Goal: Information Seeking & Learning: Learn about a topic

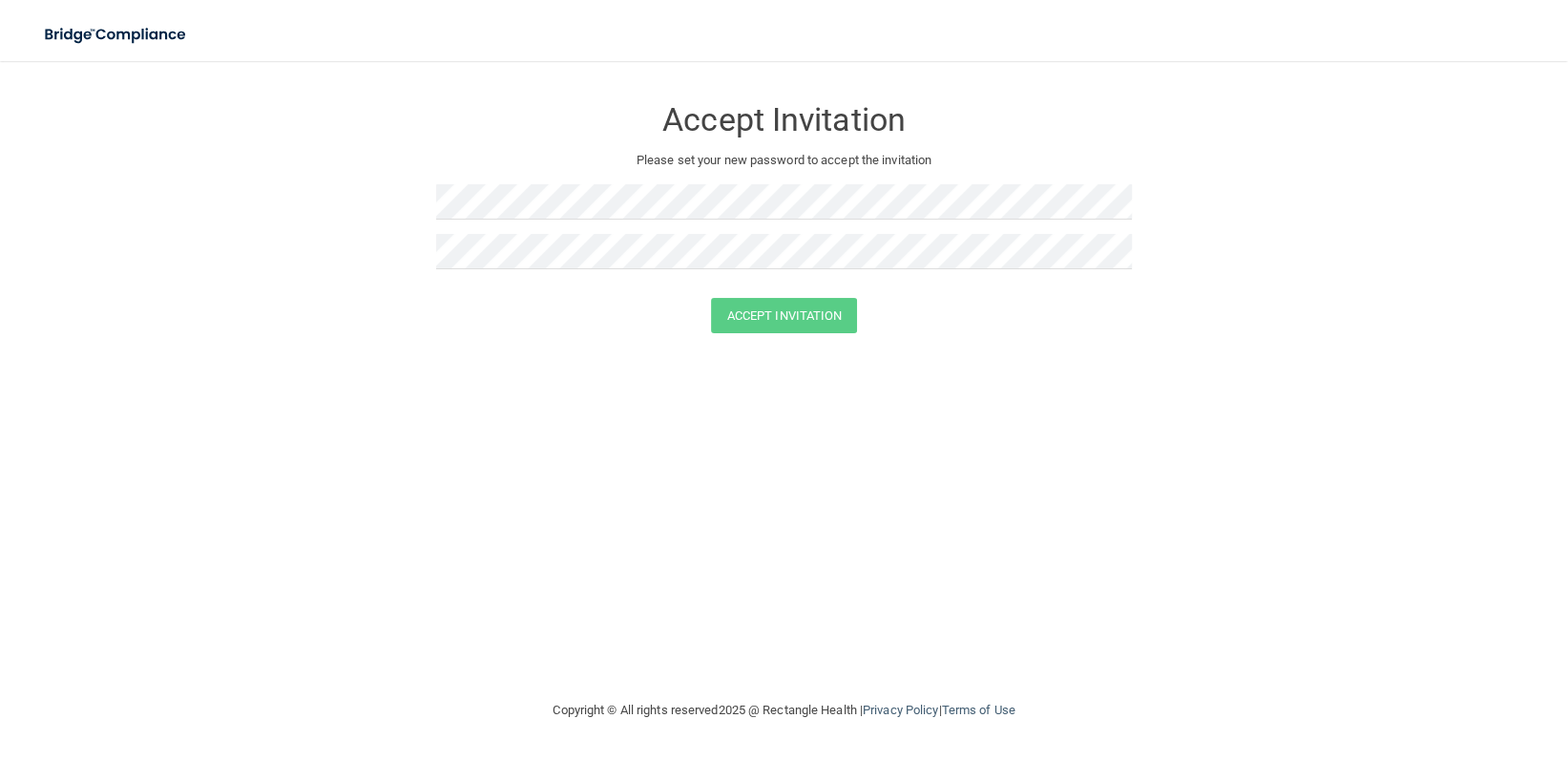
click at [489, 270] on div at bounding box center [784, 259] width 696 height 50
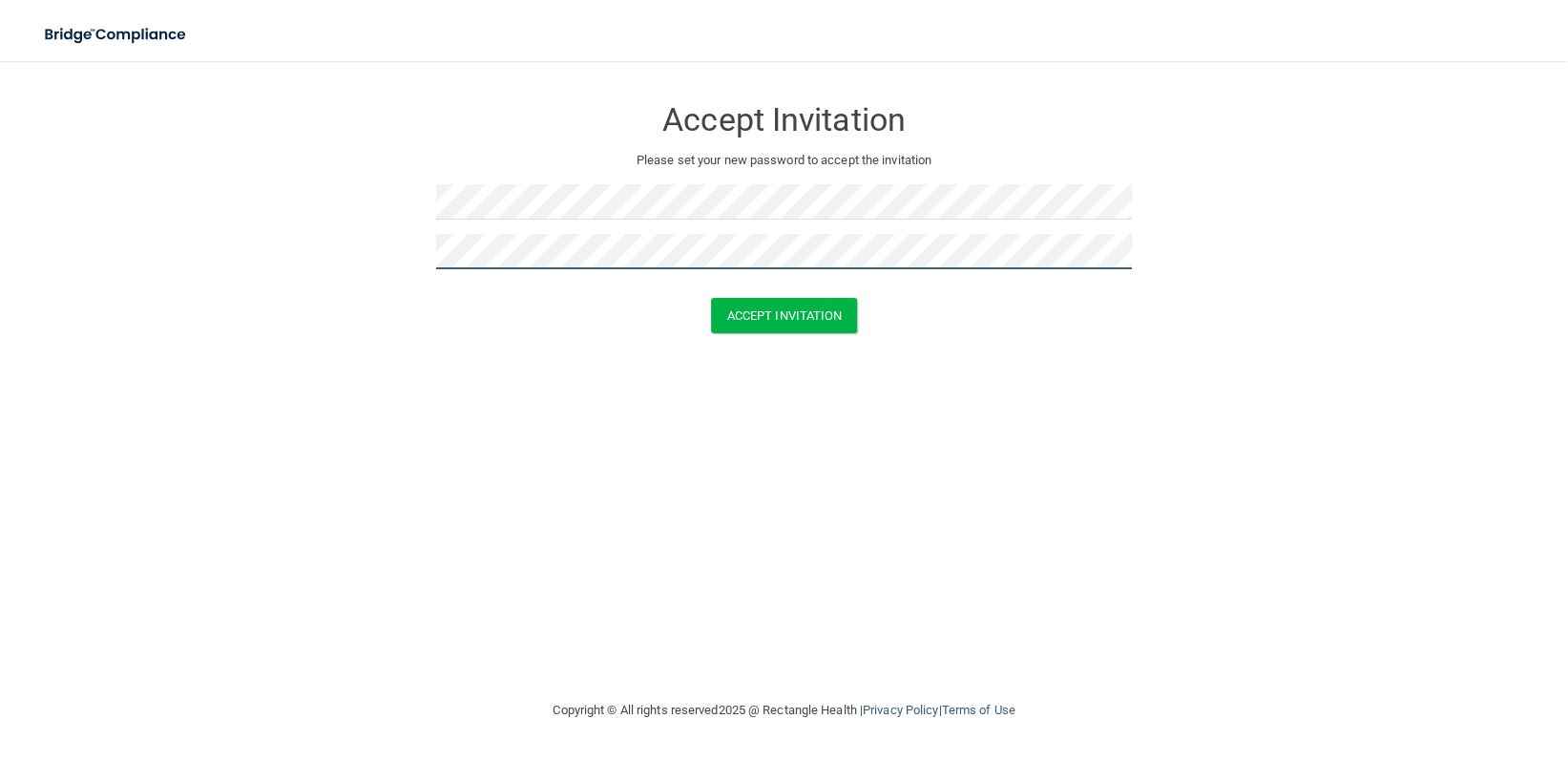
click at [711, 298] on button "Accept Invitation" at bounding box center [784, 315] width 147 height 35
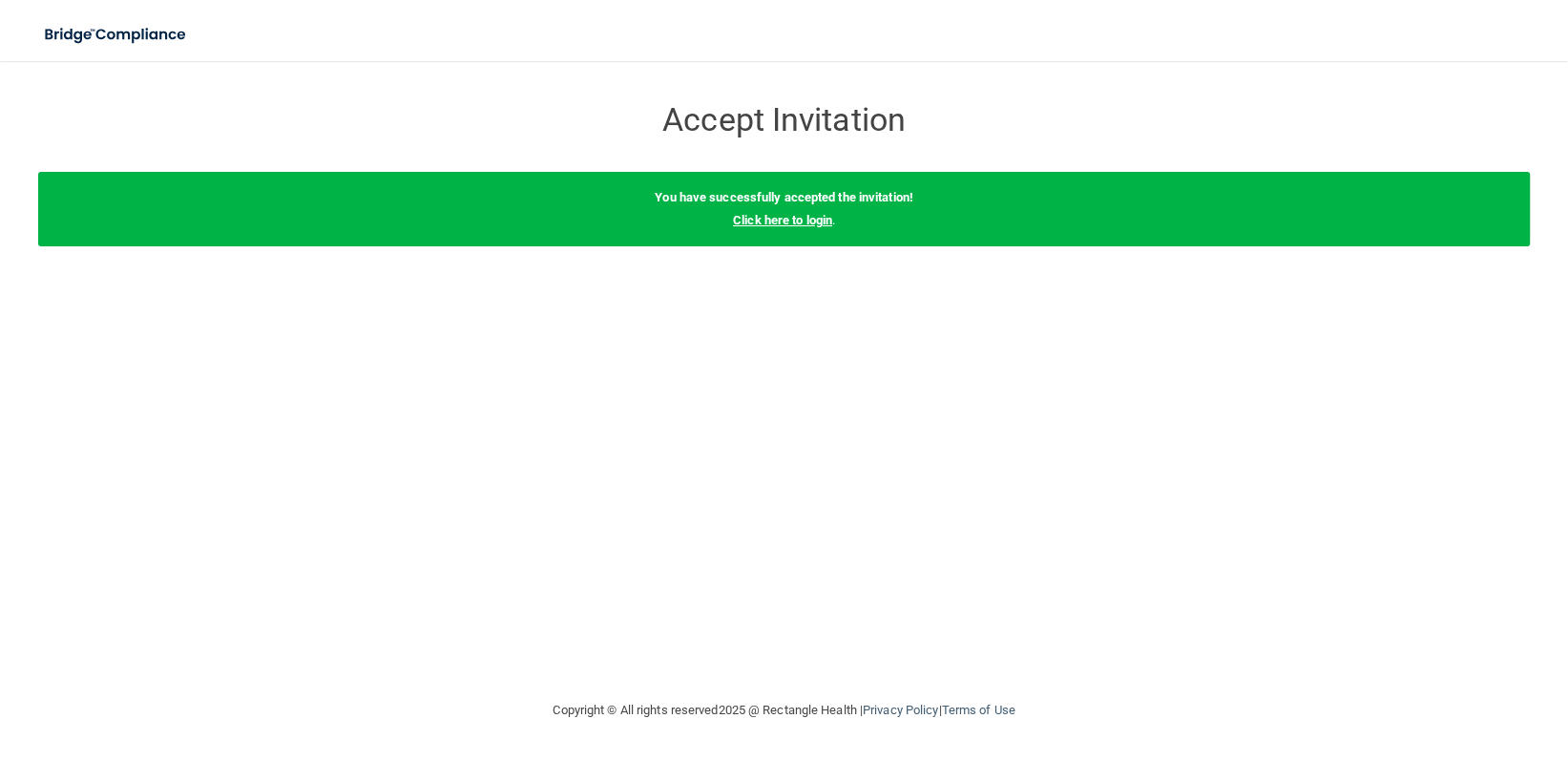
click at [792, 213] on link "Click here to login" at bounding box center [783, 219] width 100 height 14
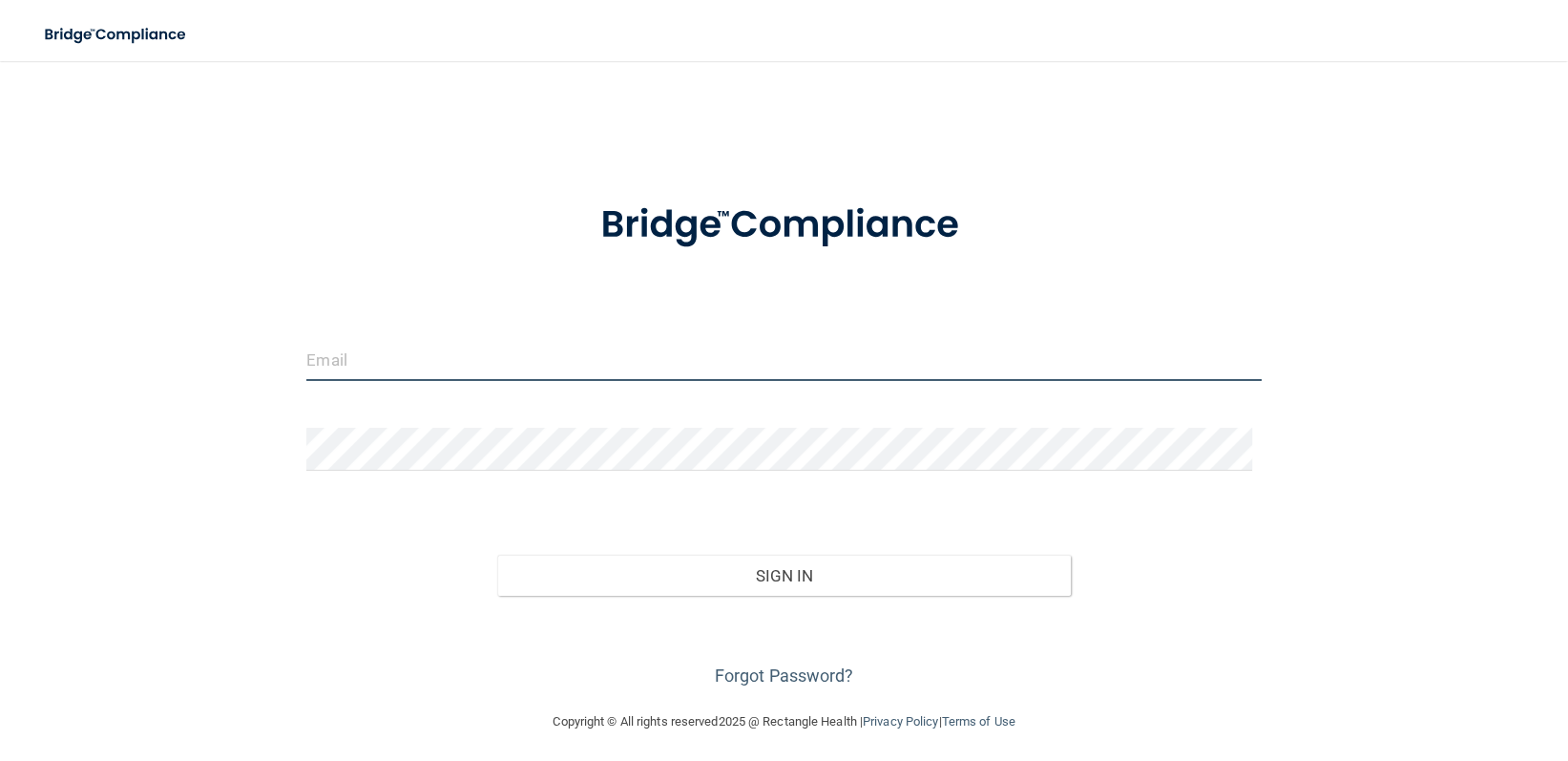
click at [565, 381] on input "email" at bounding box center [784, 359] width 955 height 43
paste input "[EMAIL_ADDRESS][DOMAIN_NAME]"
type input "[EMAIL_ADDRESS][DOMAIN_NAME]"
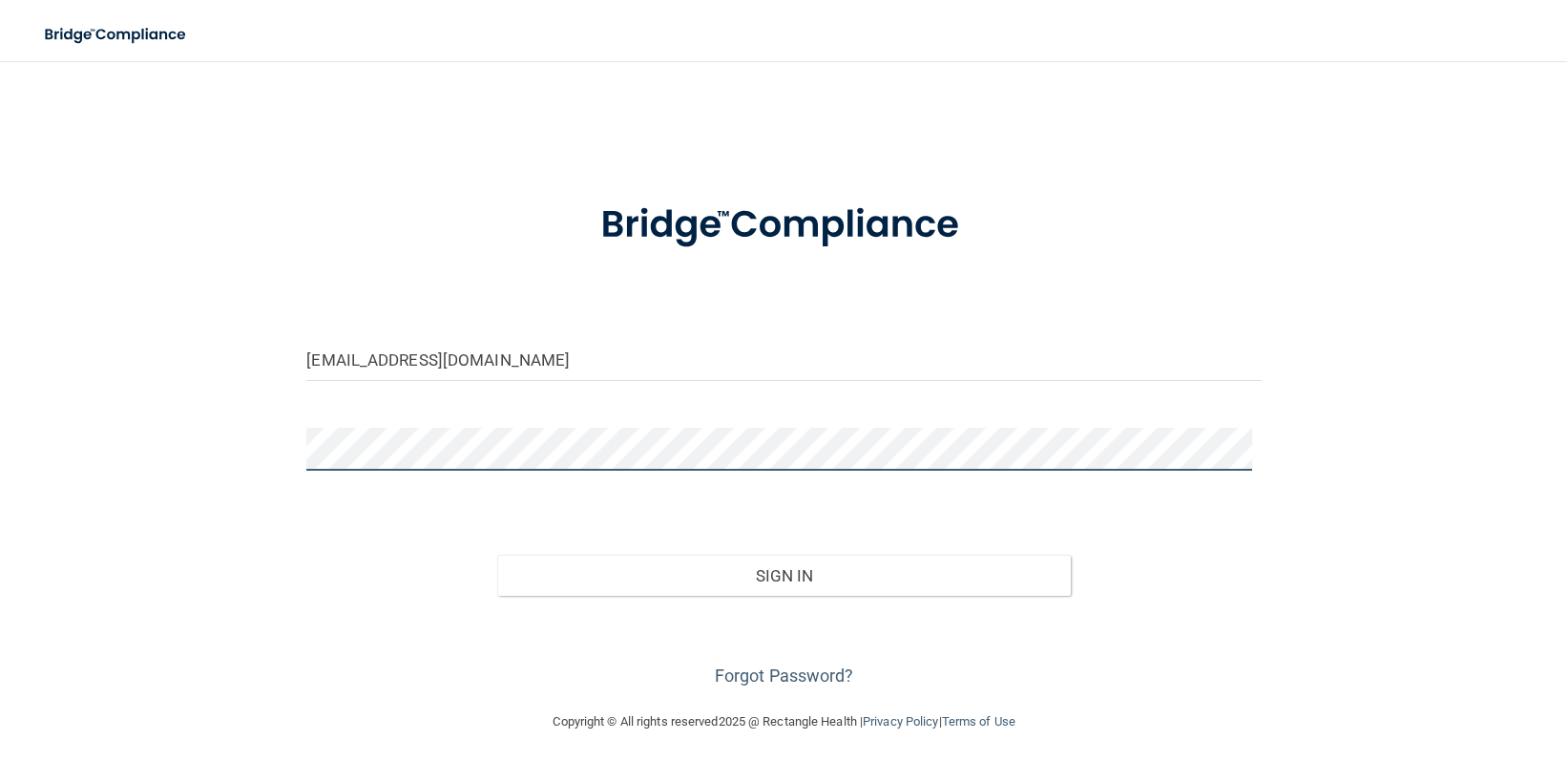
click at [497, 555] on button "Sign In" at bounding box center [784, 576] width 573 height 42
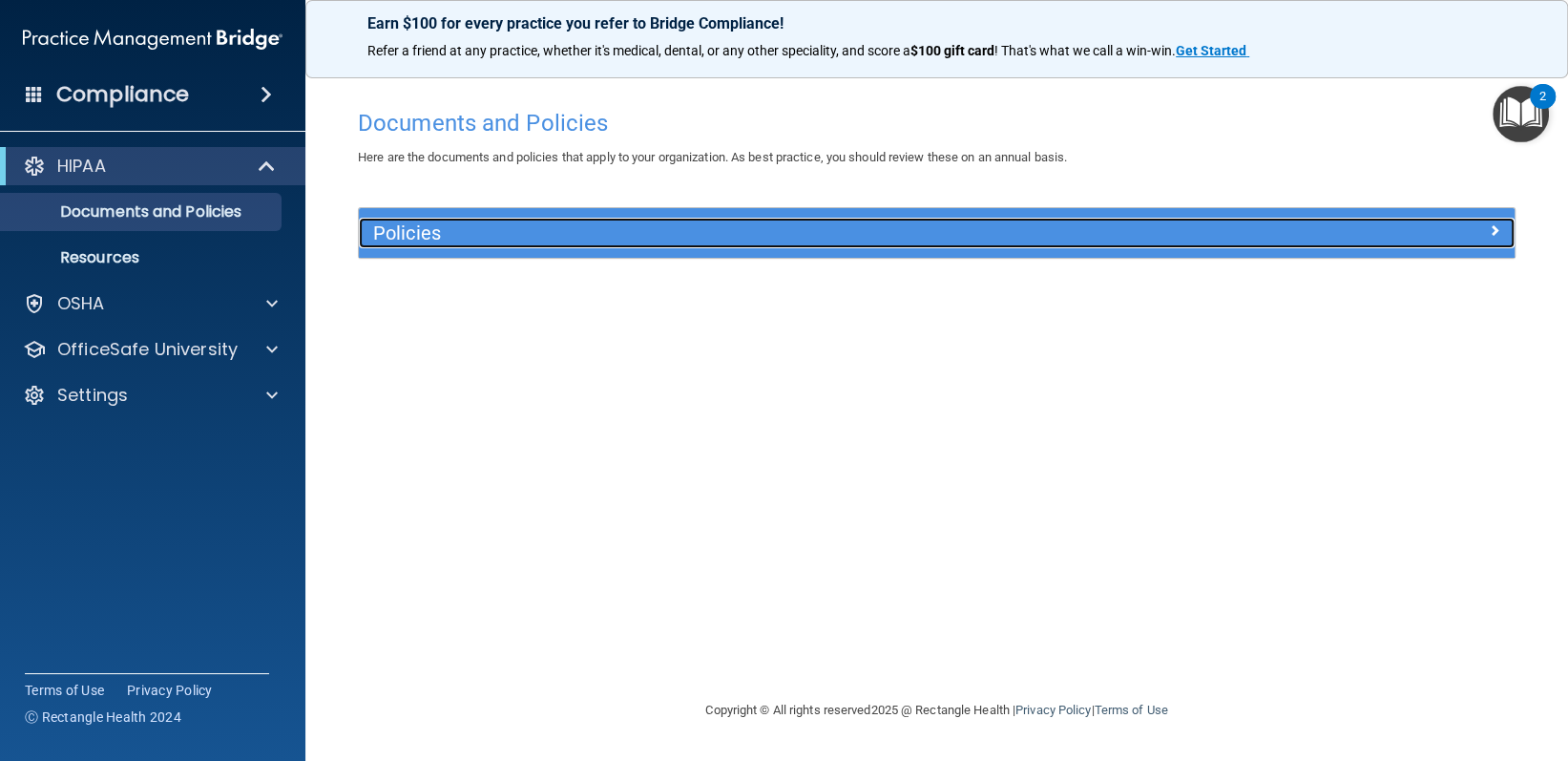
click at [435, 227] on h5 "Policies" at bounding box center [792, 233] width 838 height 21
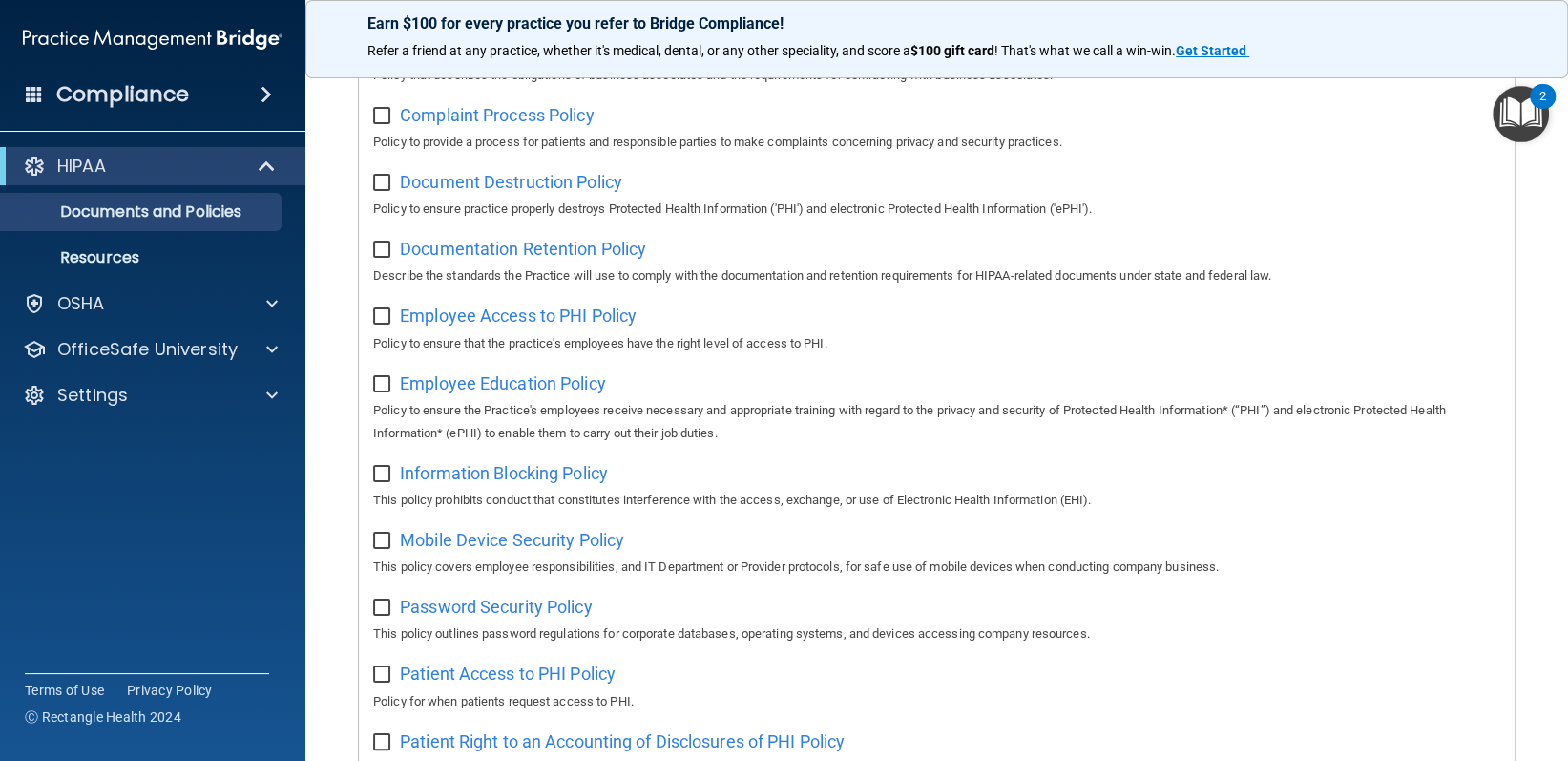
scroll to position [382, 0]
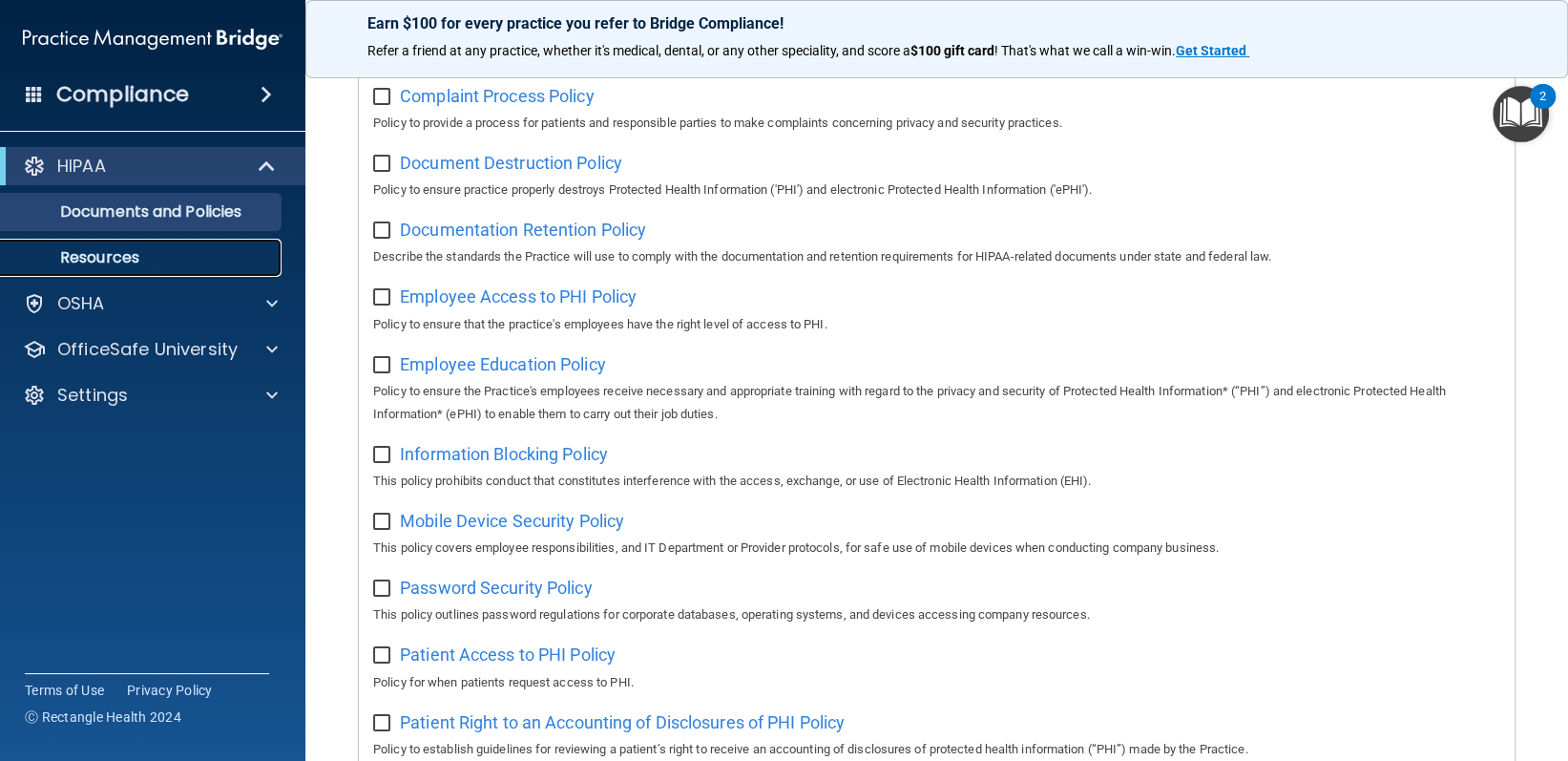
click at [138, 242] on link "Resources" at bounding box center [131, 258] width 301 height 38
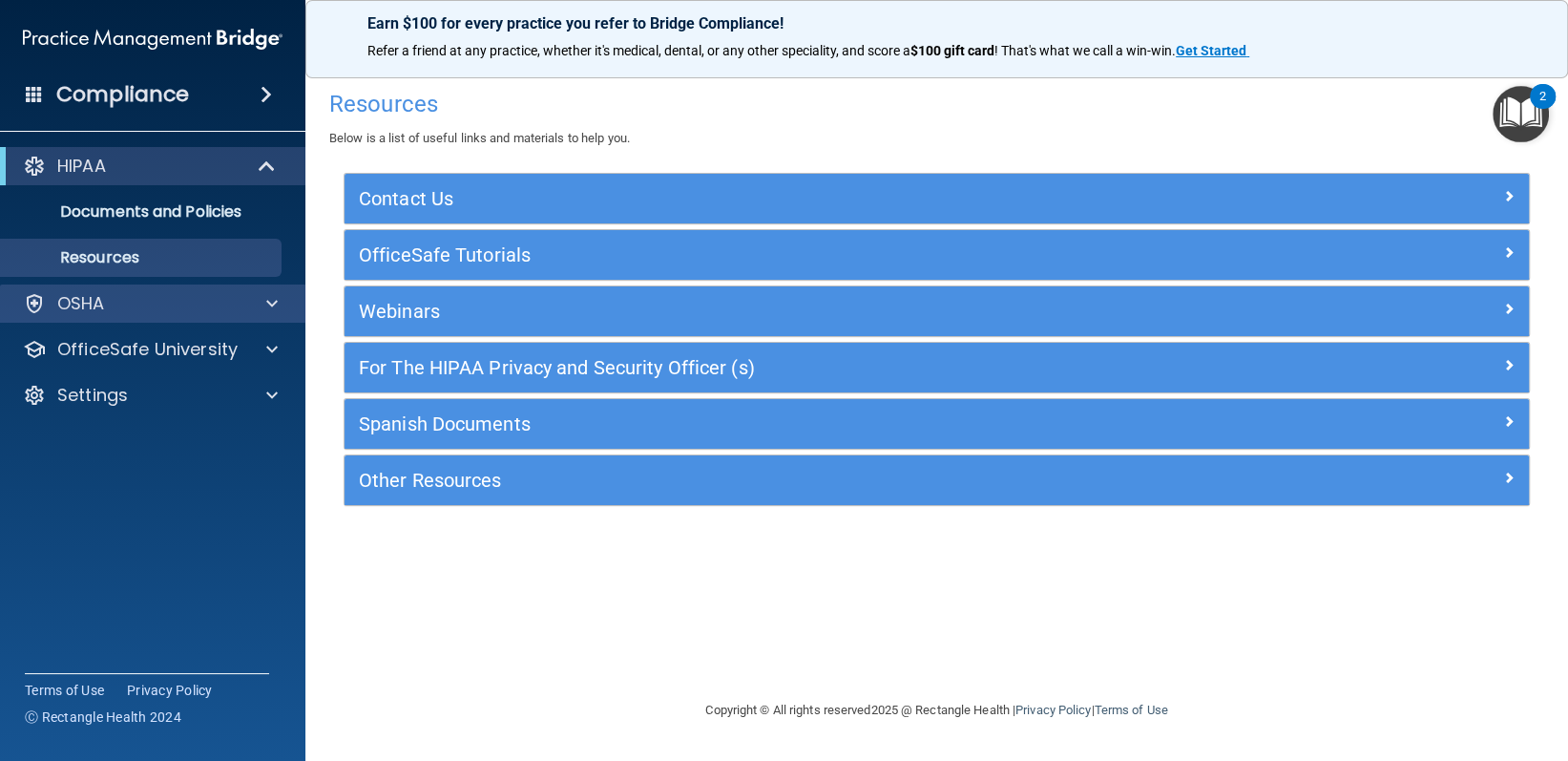
click at [112, 288] on div "OSHA" at bounding box center [153, 304] width 307 height 38
click at [170, 298] on div "OSHA" at bounding box center [126, 304] width 237 height 23
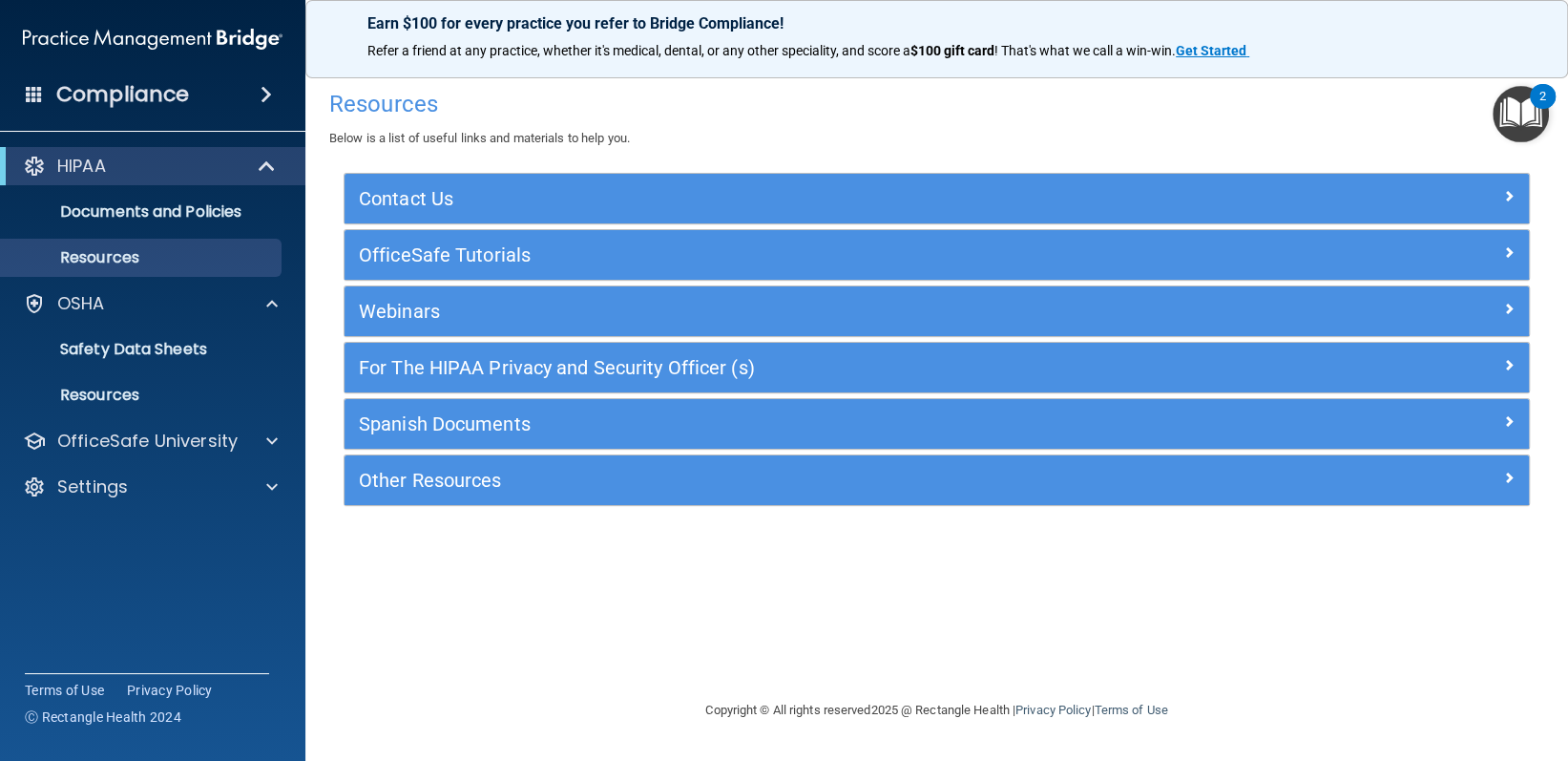
click at [191, 109] on div "Compliance" at bounding box center [152, 95] width 306 height 42
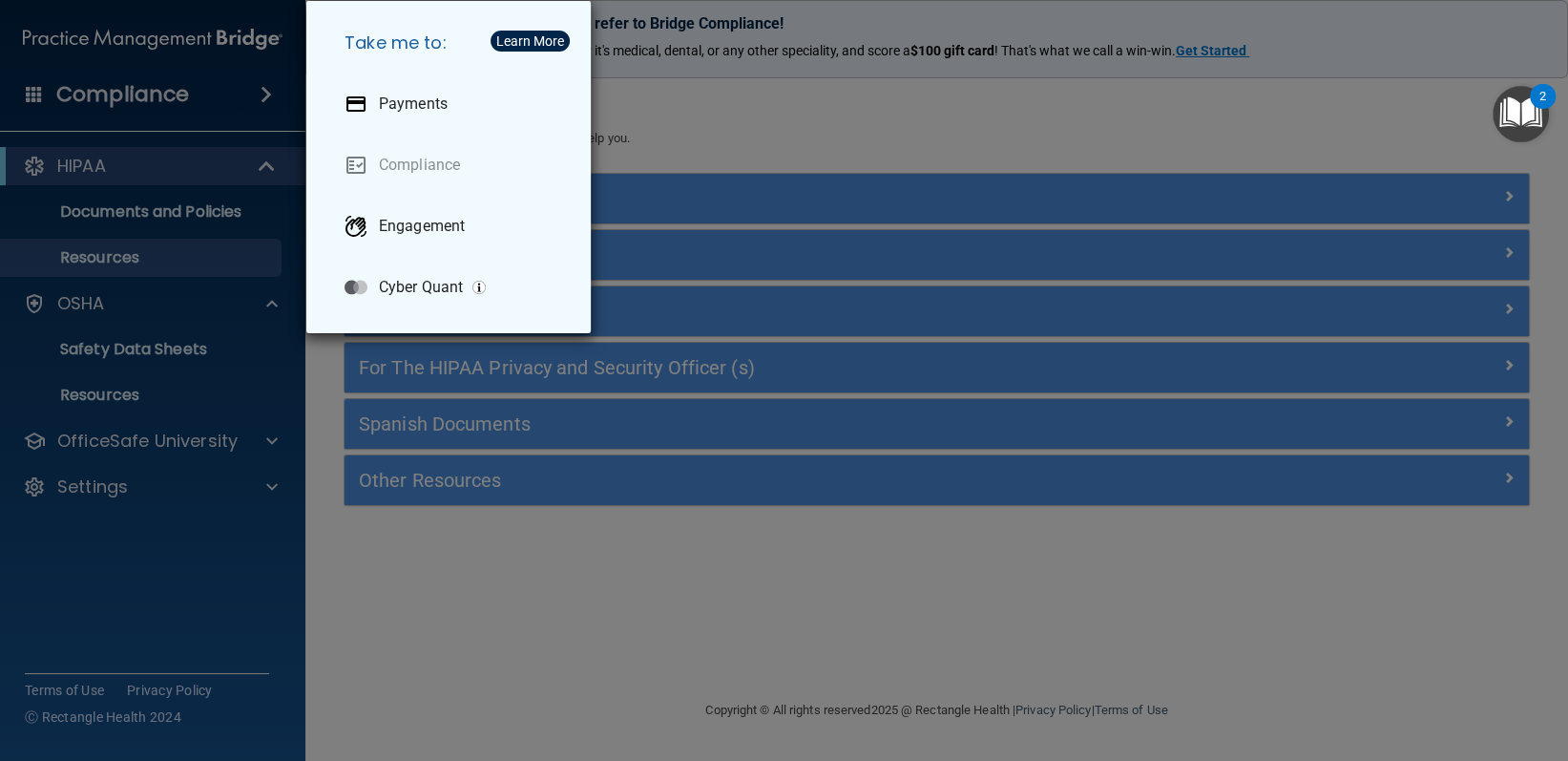
click at [807, 106] on div "Take me to: Payments Compliance Engagement Cyber Quant" at bounding box center [784, 380] width 1568 height 761
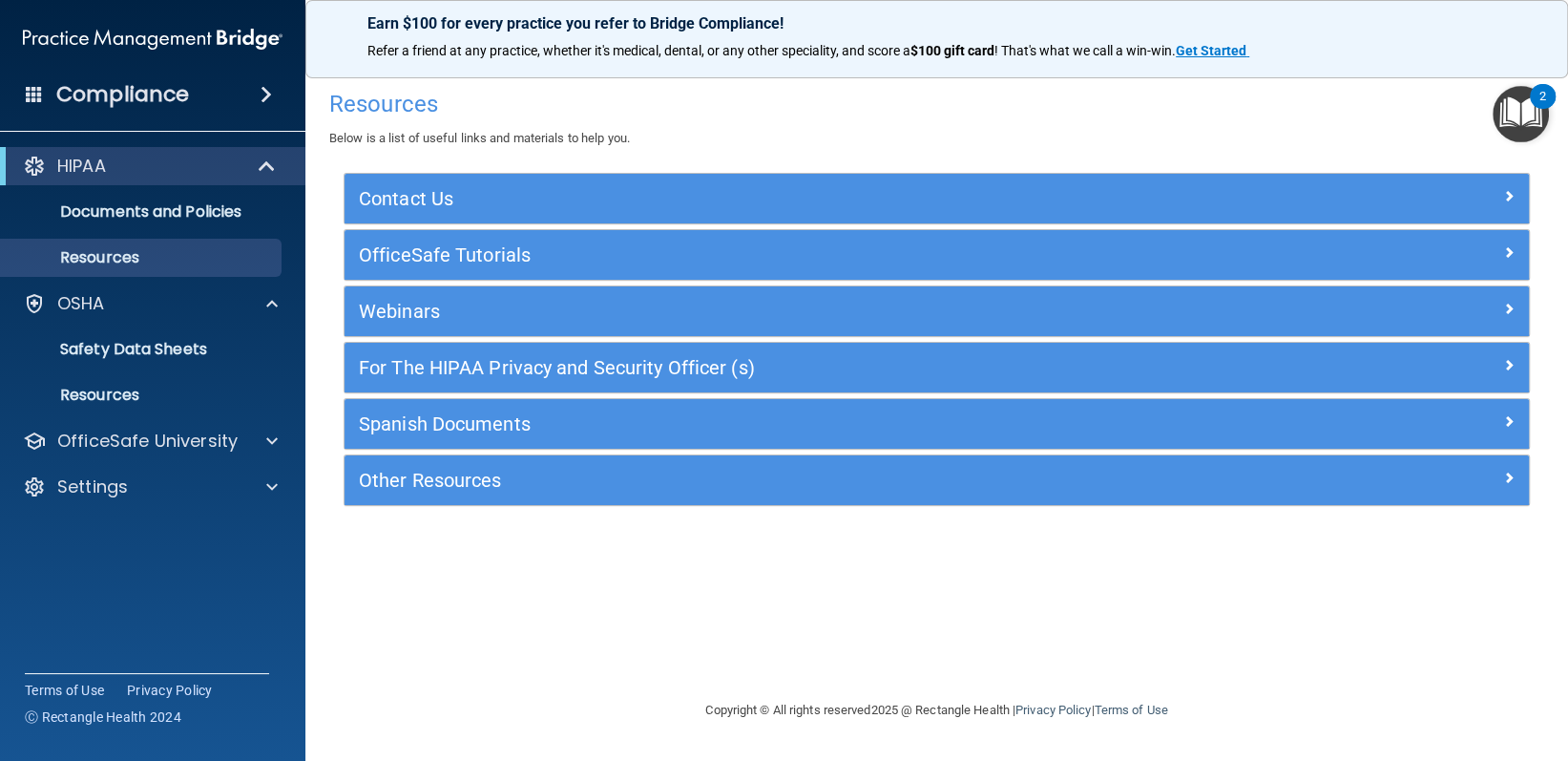
click at [1537, 111] on img "Open Resource Center, 2 new notifications" at bounding box center [1521, 114] width 57 height 57
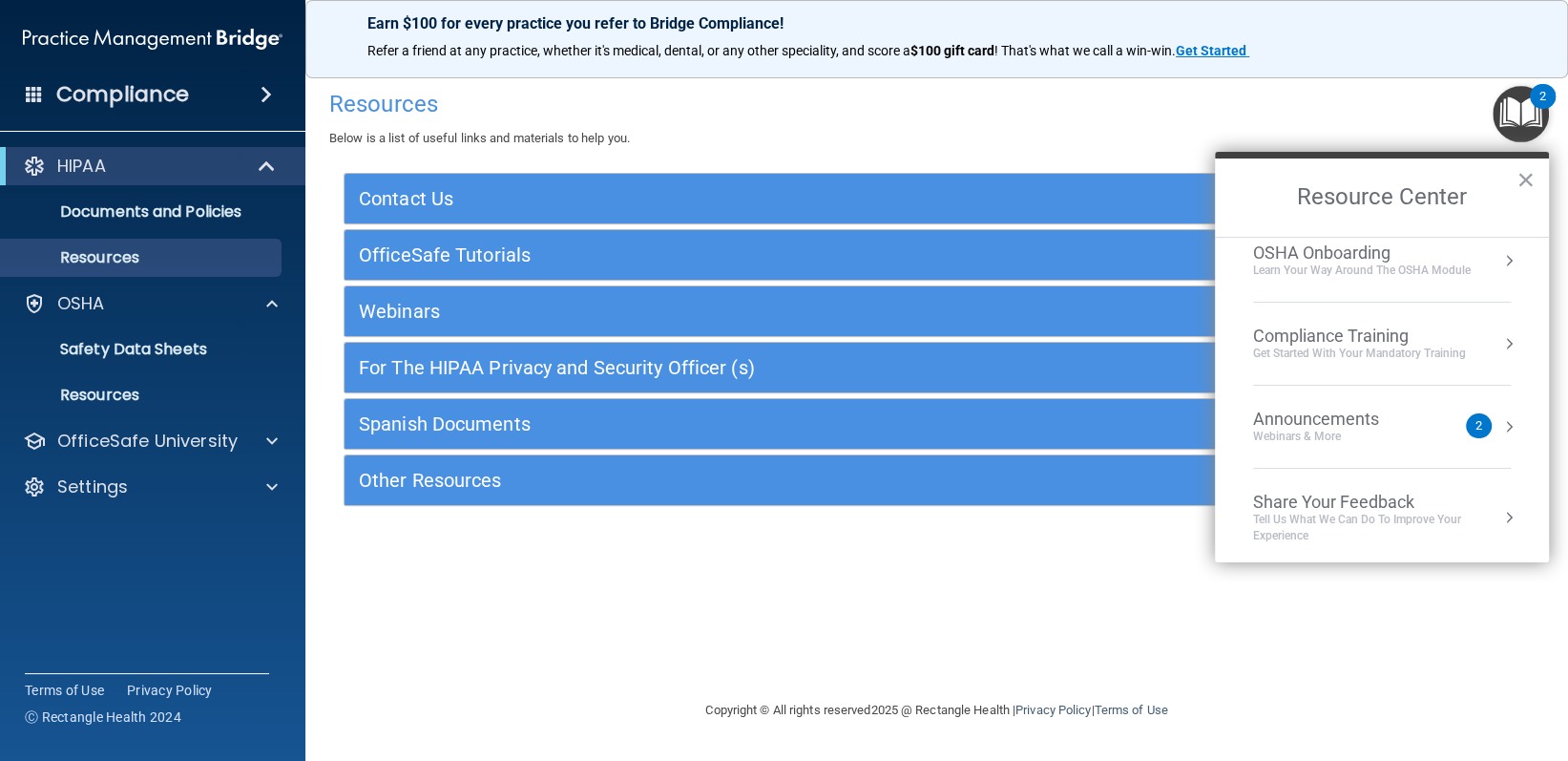
scroll to position [104, 0]
click at [678, 591] on div "Resources Below is a list of useful links and materials to help you. Contact Us…" at bounding box center [937, 380] width 1187 height 600
click at [1523, 172] on button "×" at bounding box center [1525, 179] width 18 height 31
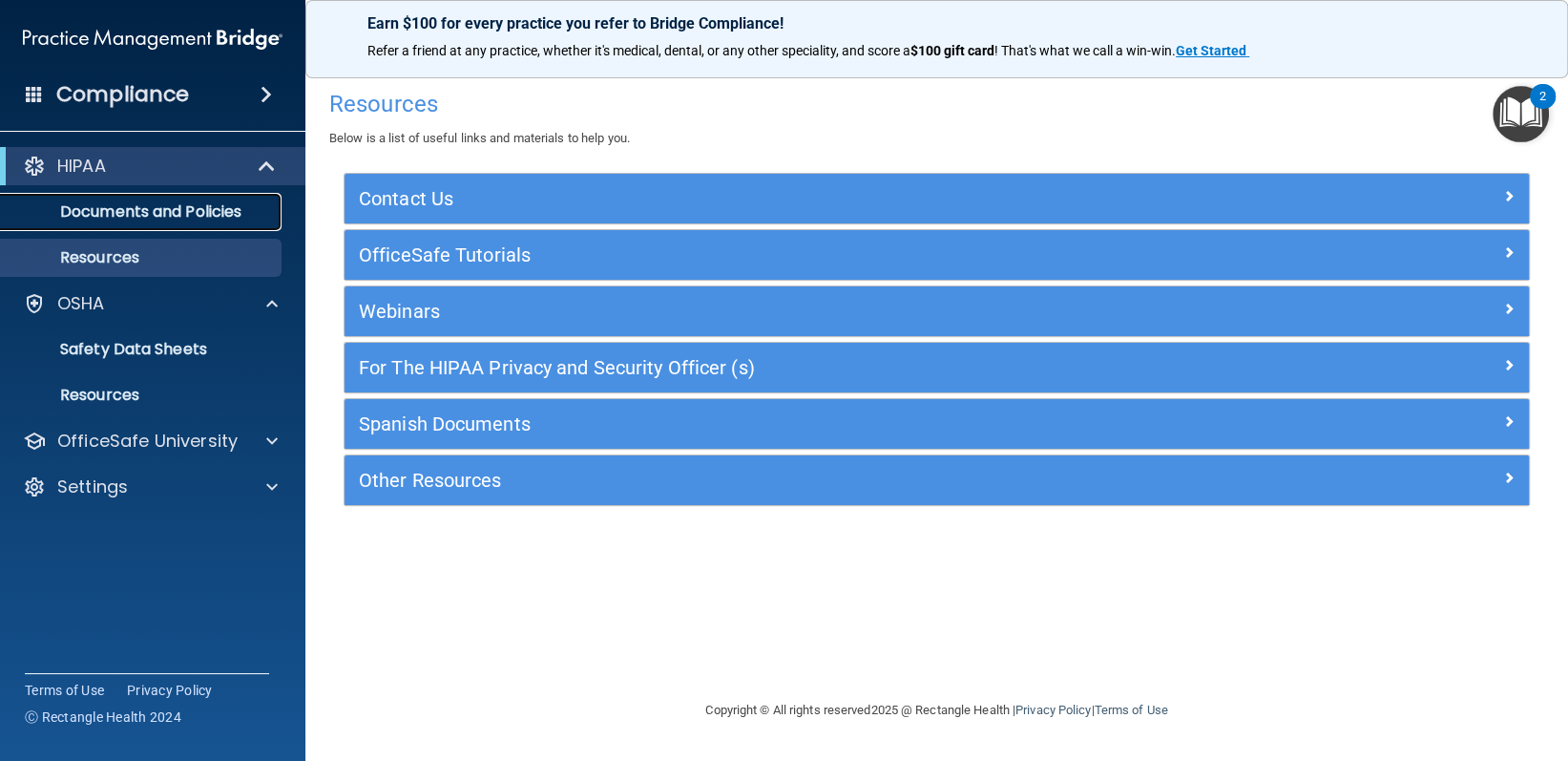
click at [141, 205] on p "Documents and Policies" at bounding box center [143, 212] width 261 height 19
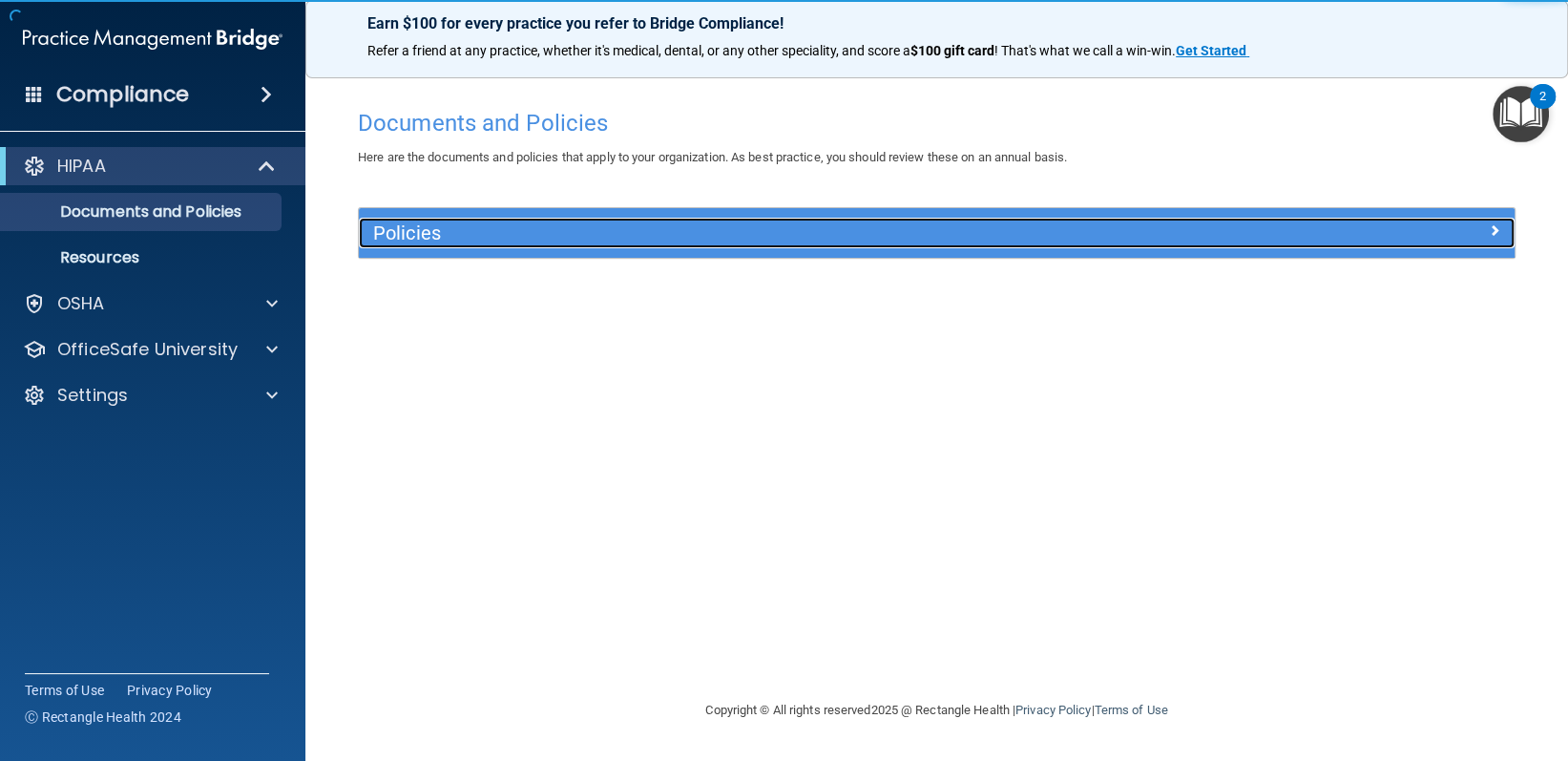
click at [471, 237] on h5 "Policies" at bounding box center [792, 233] width 838 height 21
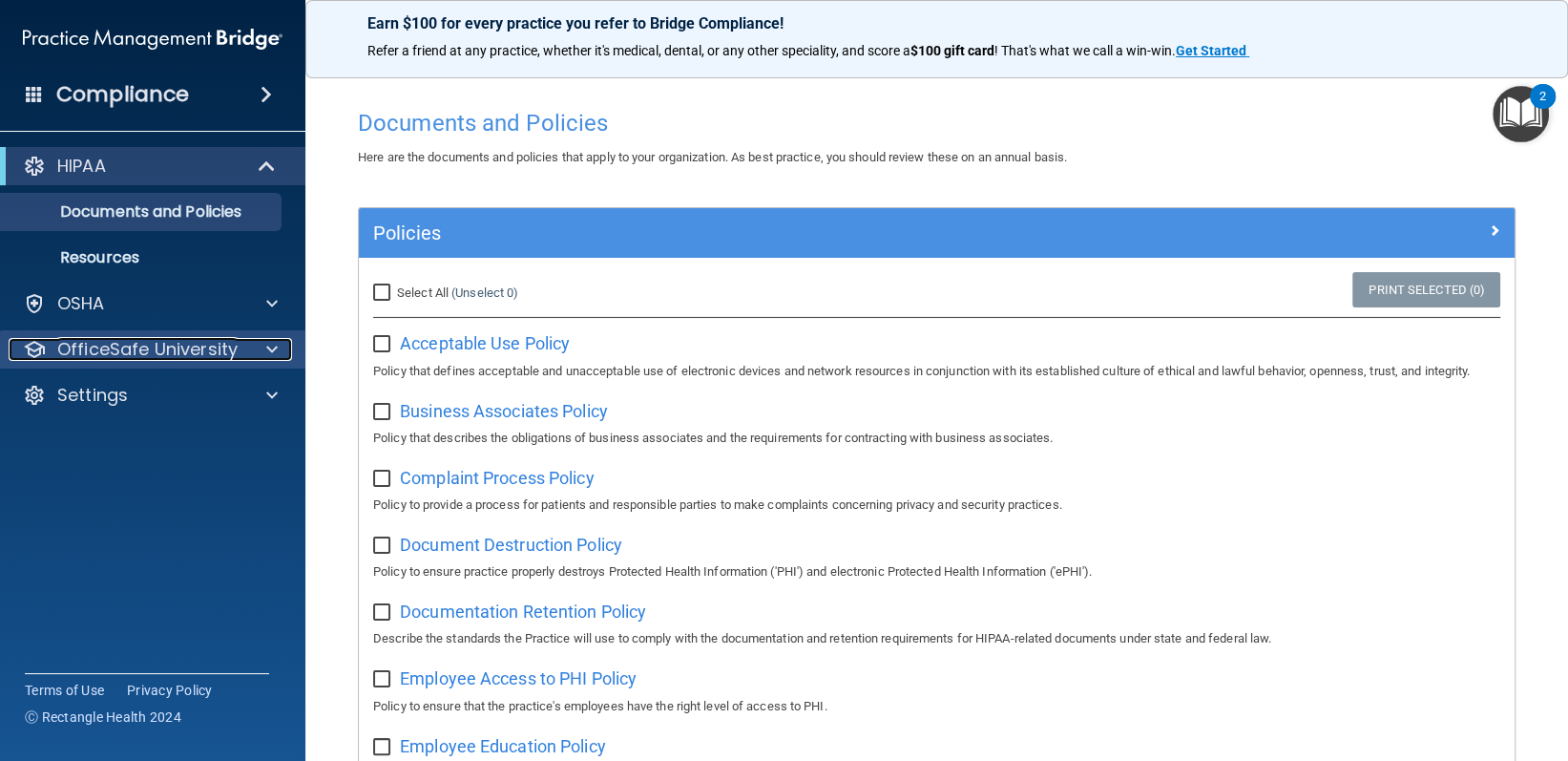
click at [209, 360] on p "OfficeSafe University" at bounding box center [148, 350] width 180 height 23
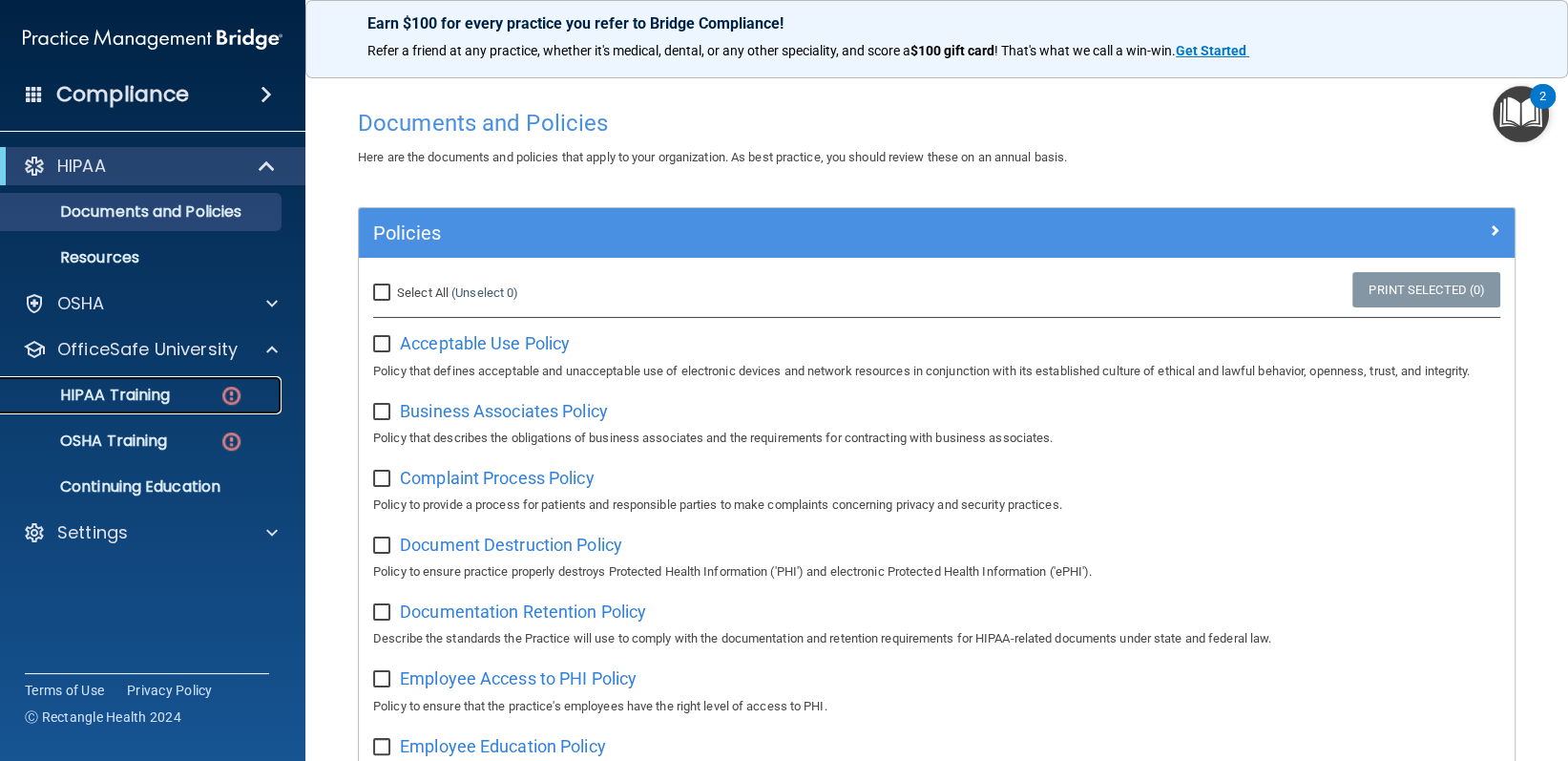
click at [236, 389] on img at bounding box center [231, 396] width 24 height 24
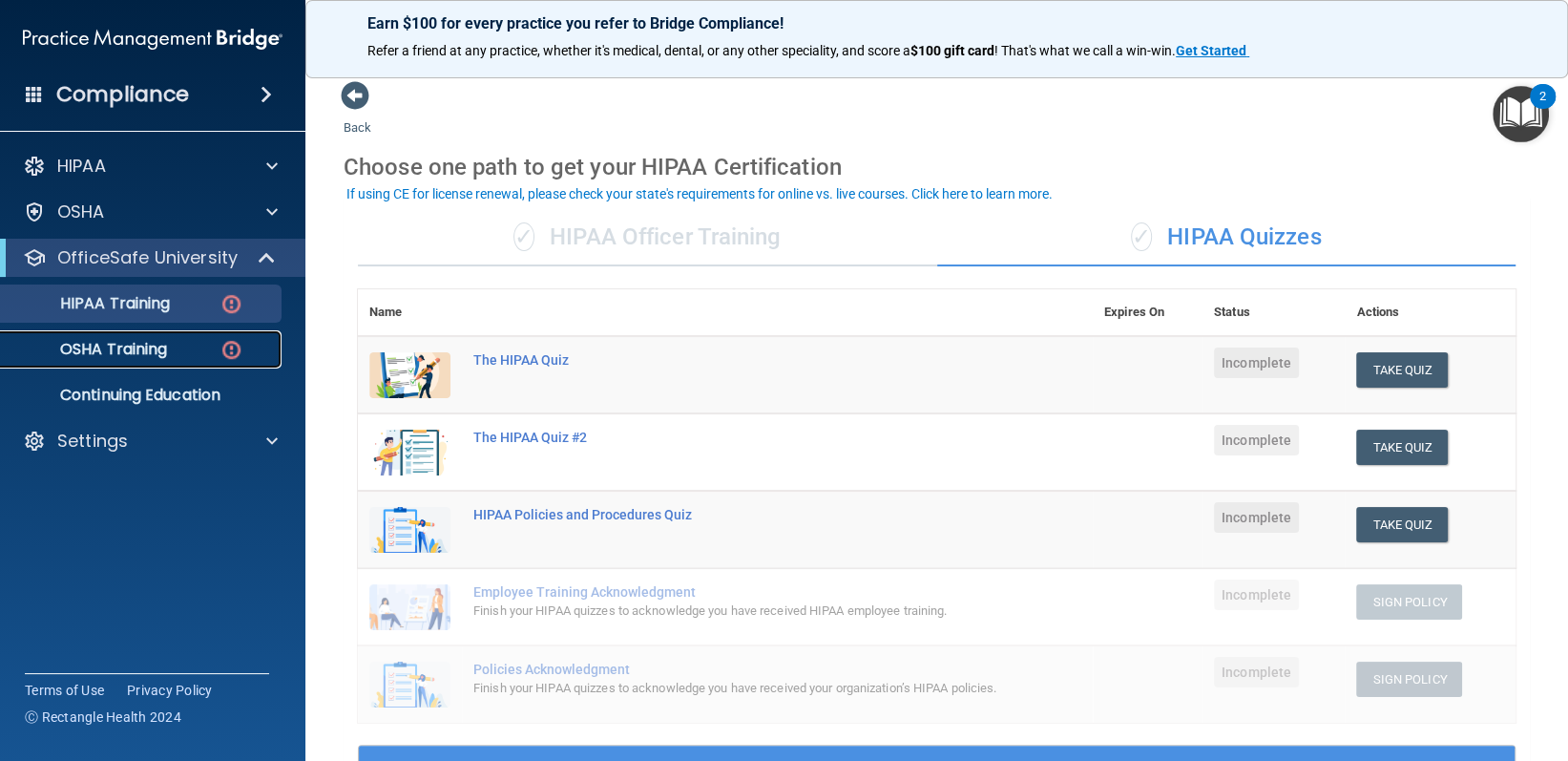
click at [170, 347] on div "OSHA Training" at bounding box center [143, 350] width 261 height 19
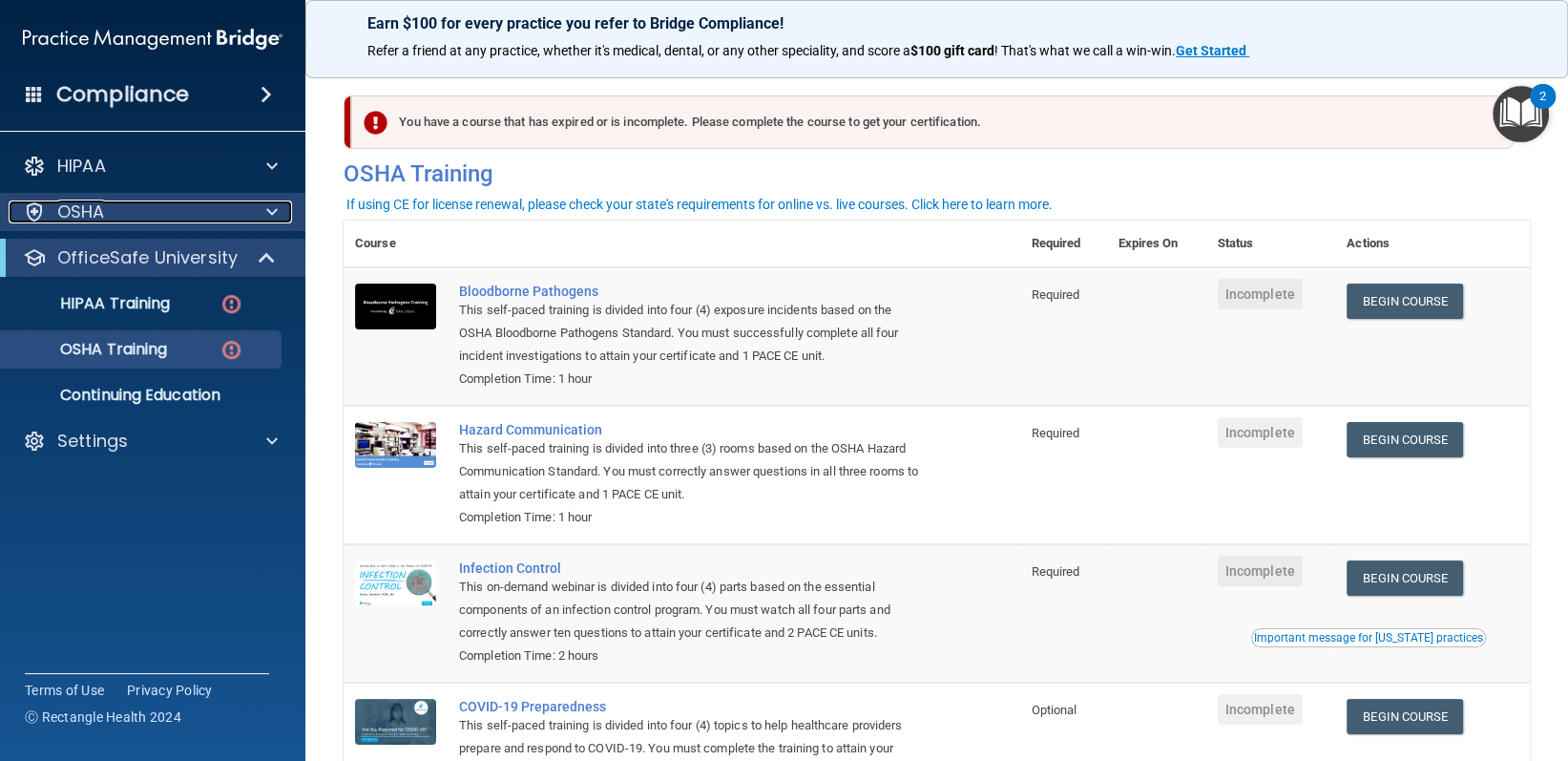
click at [132, 219] on div "OSHA" at bounding box center [126, 212] width 237 height 23
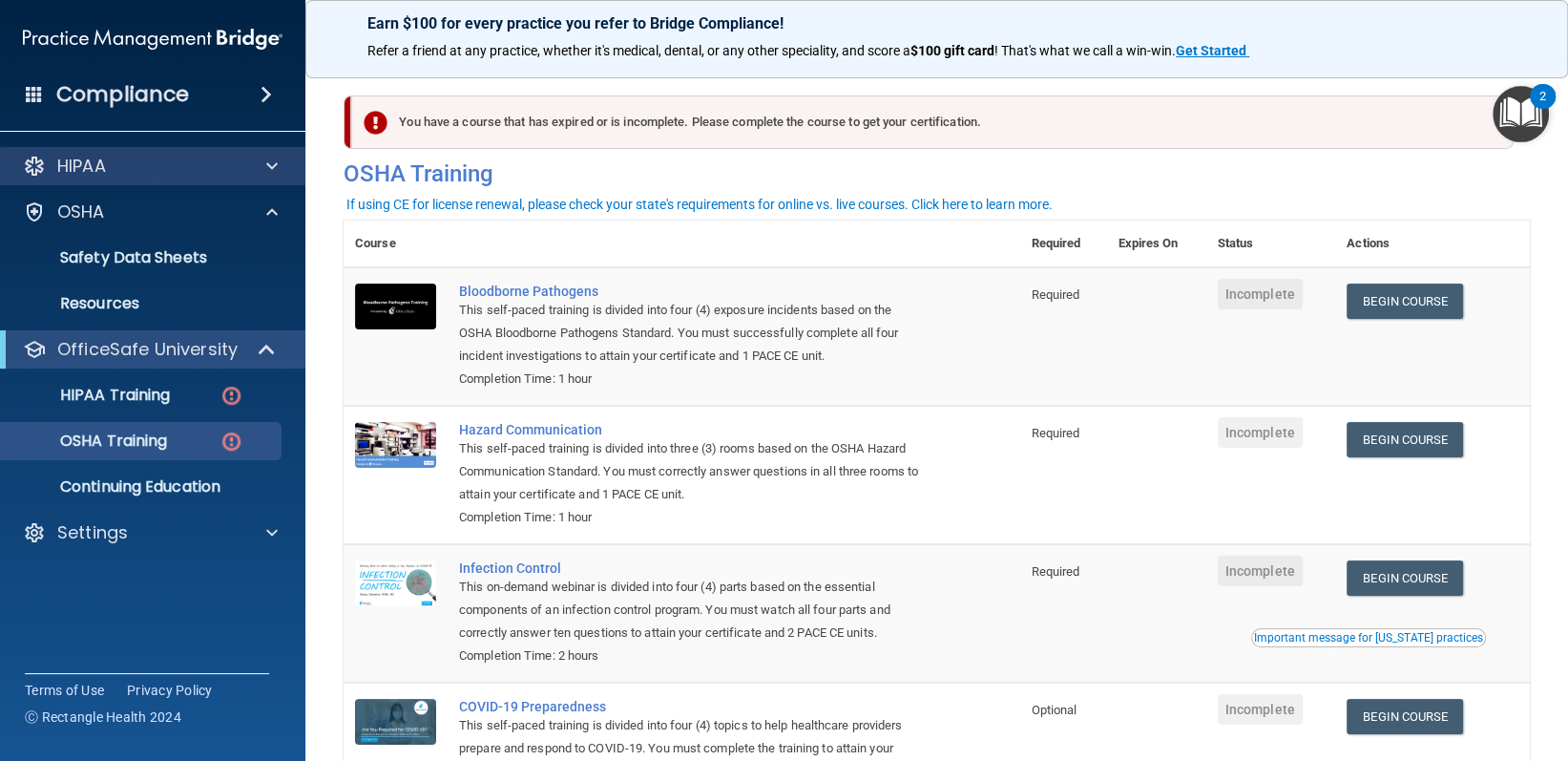
click at [129, 178] on div "HIPAA" at bounding box center [153, 166] width 307 height 38
click at [219, 172] on div "HIPAA" at bounding box center [126, 166] width 237 height 23
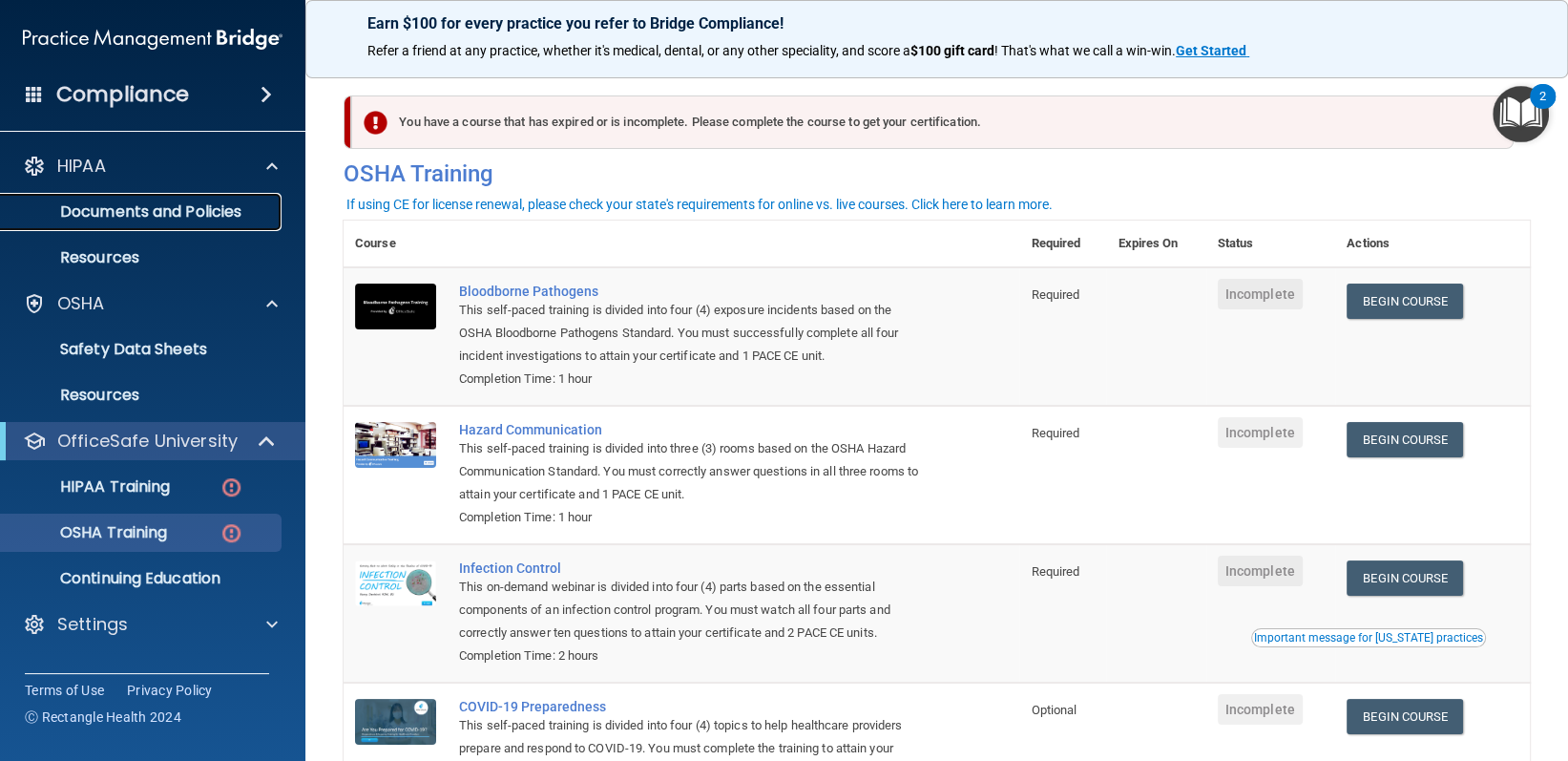
click at [186, 212] on p "Documents and Policies" at bounding box center [143, 212] width 261 height 19
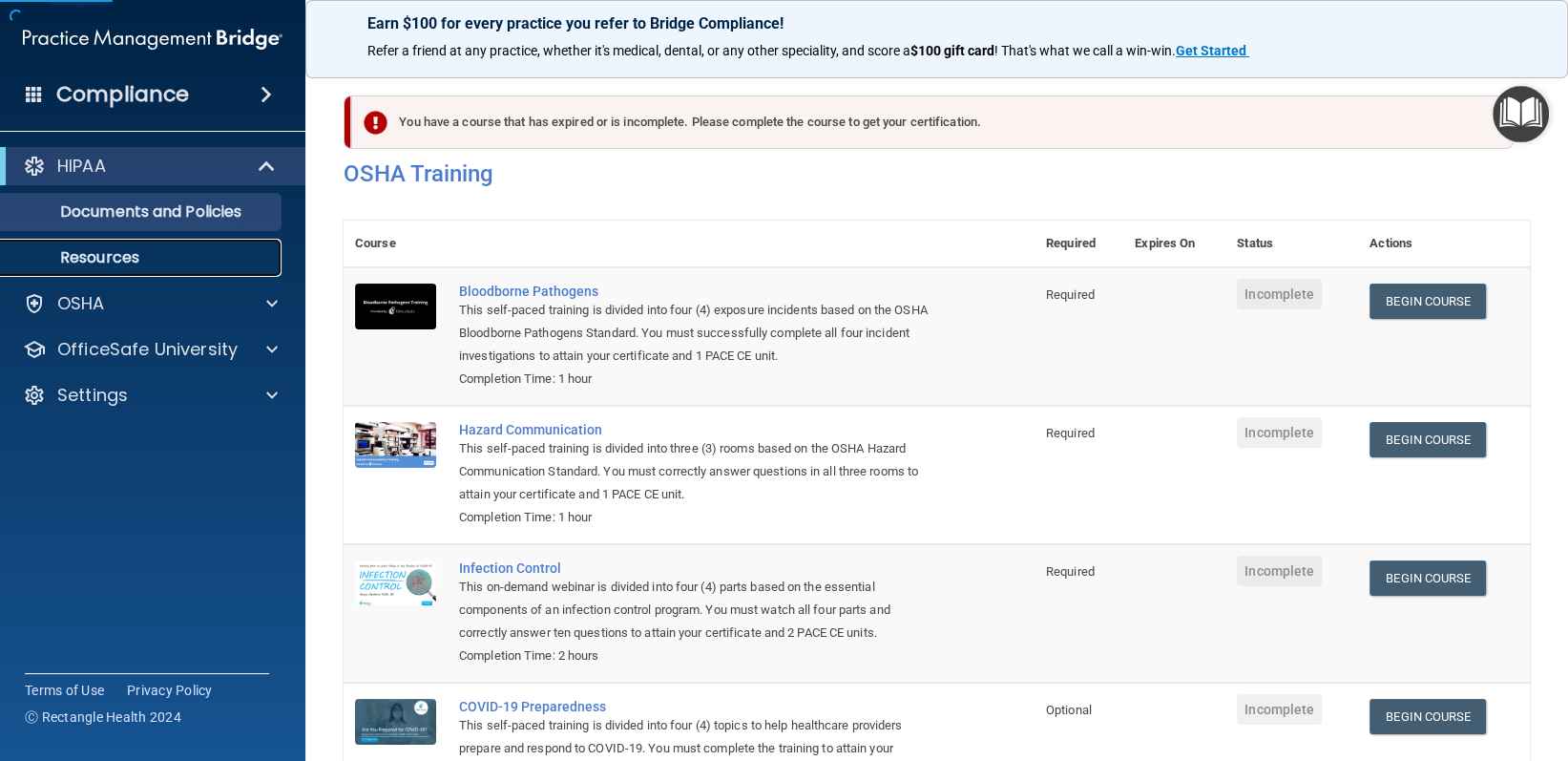
click at [171, 242] on link "Resources" at bounding box center [131, 258] width 301 height 38
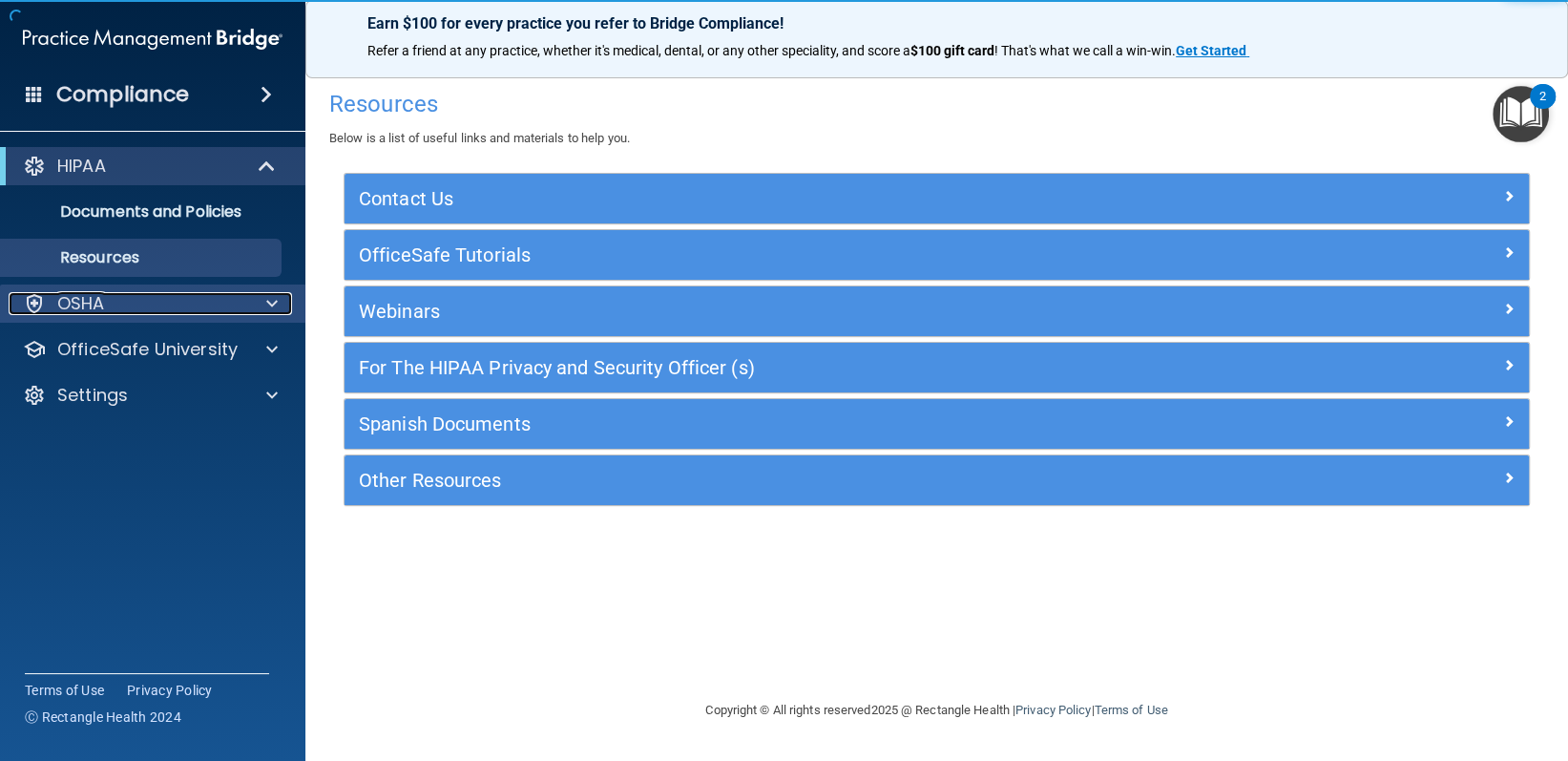
click at [197, 304] on div "OSHA" at bounding box center [126, 304] width 237 height 23
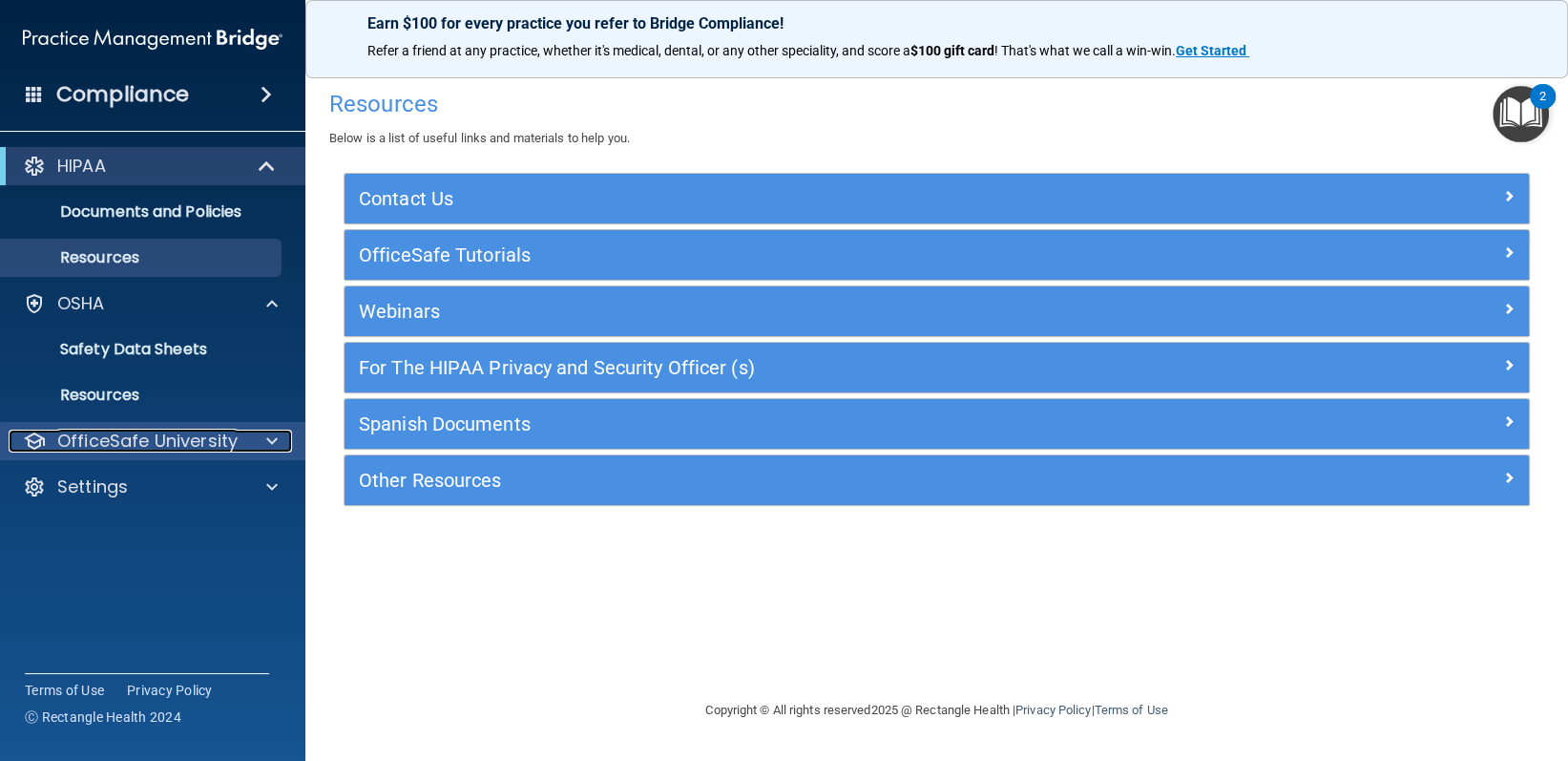
click at [137, 429] on p "OfficeSafe University" at bounding box center [148, 441] width 180 height 23
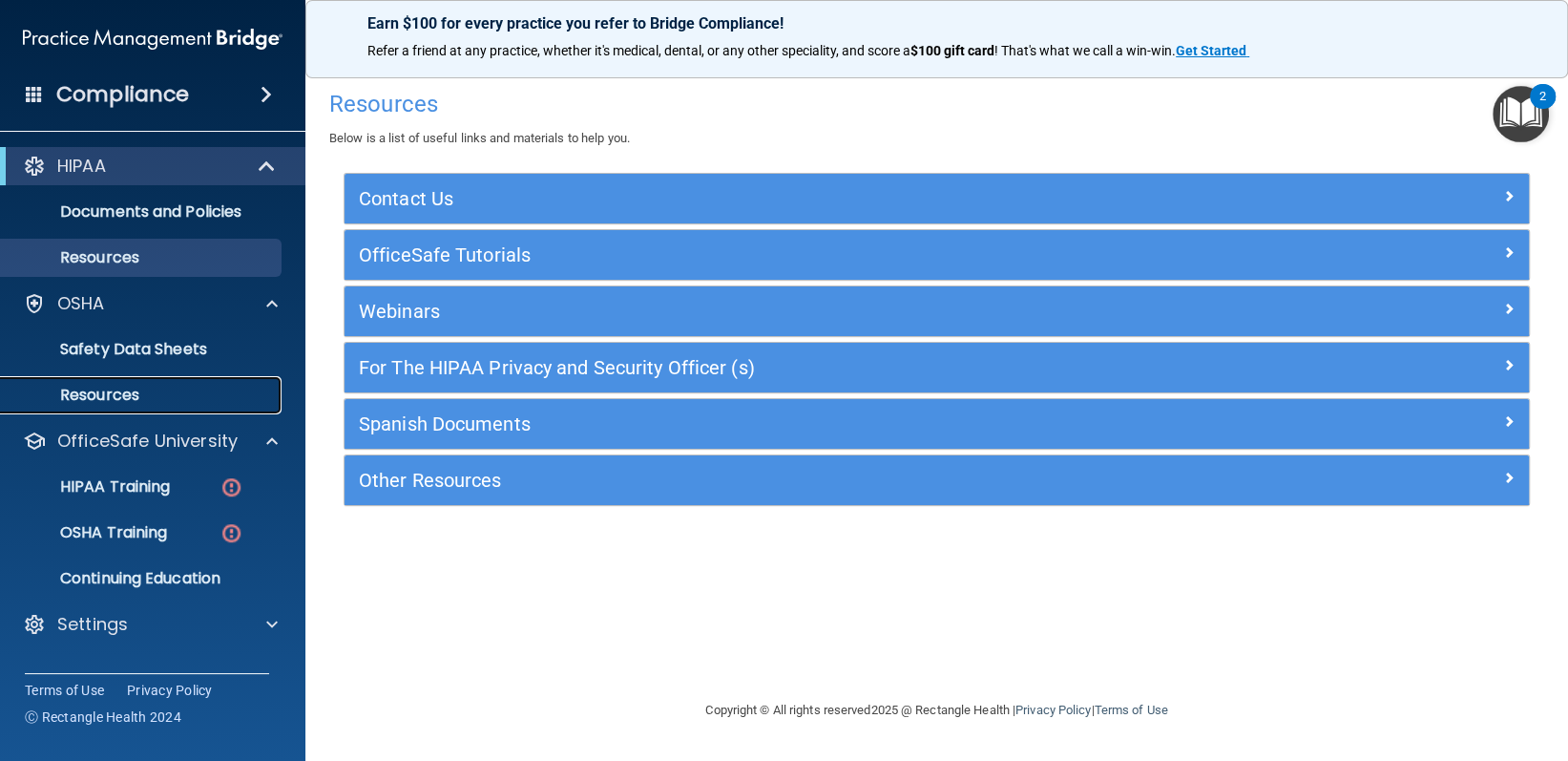
click at [242, 387] on p "Resources" at bounding box center [143, 396] width 261 height 19
